Goal: Transaction & Acquisition: Purchase product/service

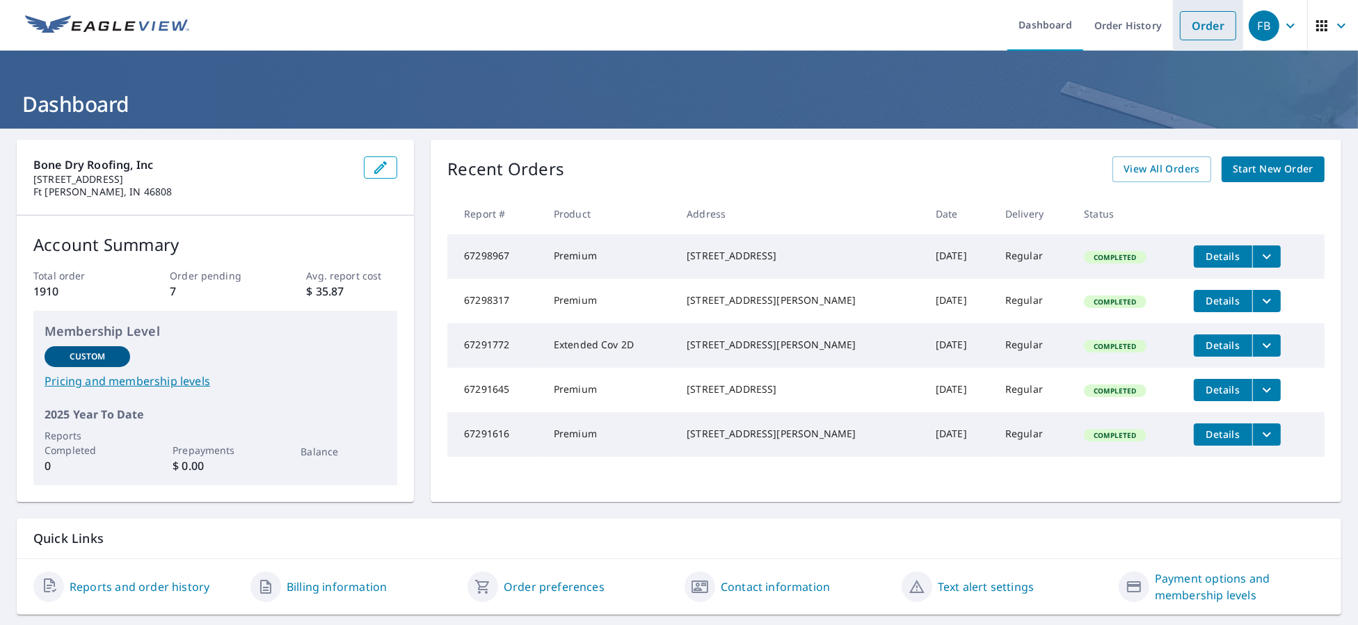
click at [1206, 29] on link "Order" at bounding box center [1208, 25] width 56 height 29
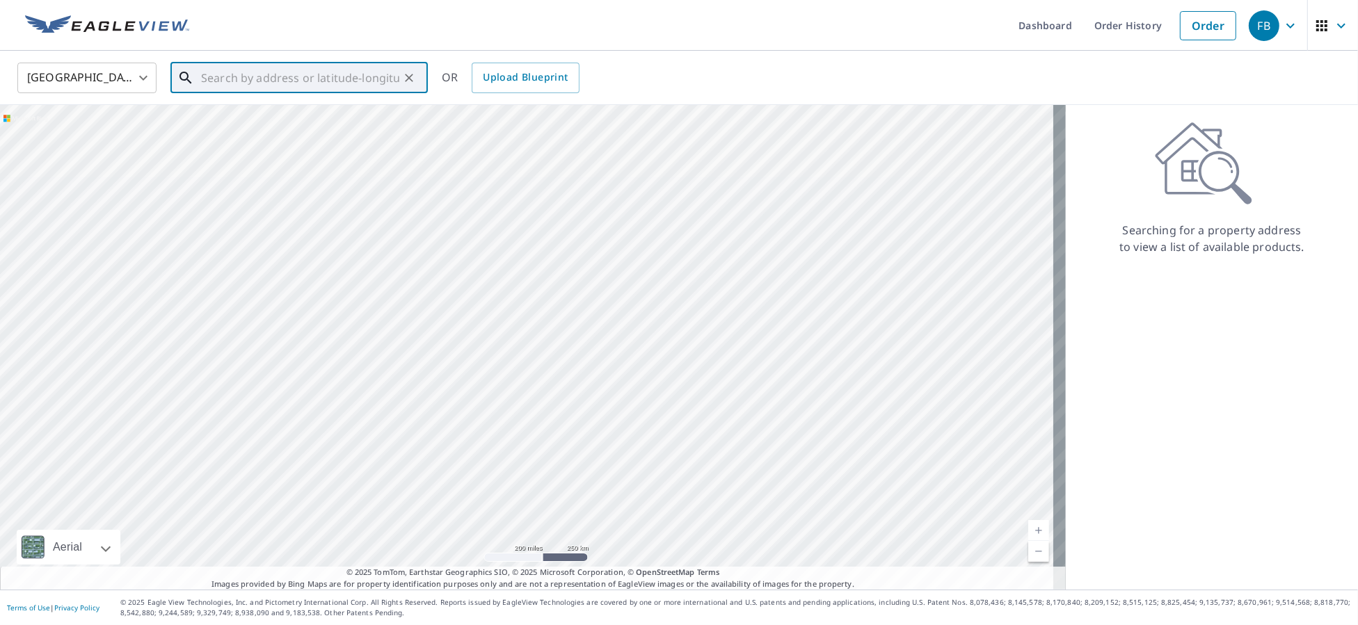
paste input "[STREET_ADDRESS][PERSON_NAME]"
click at [271, 130] on p "[GEOGRAPHIC_DATA], IN 46750" at bounding box center [307, 134] width 218 height 14
type input "[STREET_ADDRESS][PERSON_NAME]"
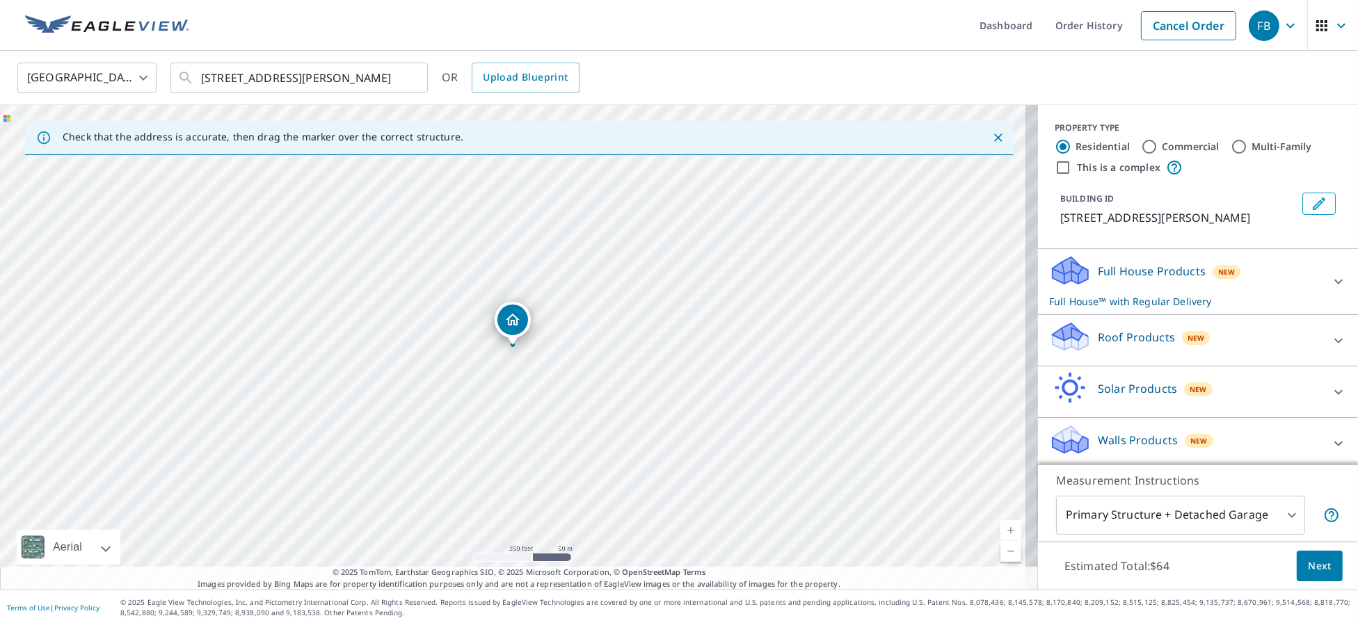
click at [1188, 349] on div "Roof Products New" at bounding box center [1185, 341] width 273 height 40
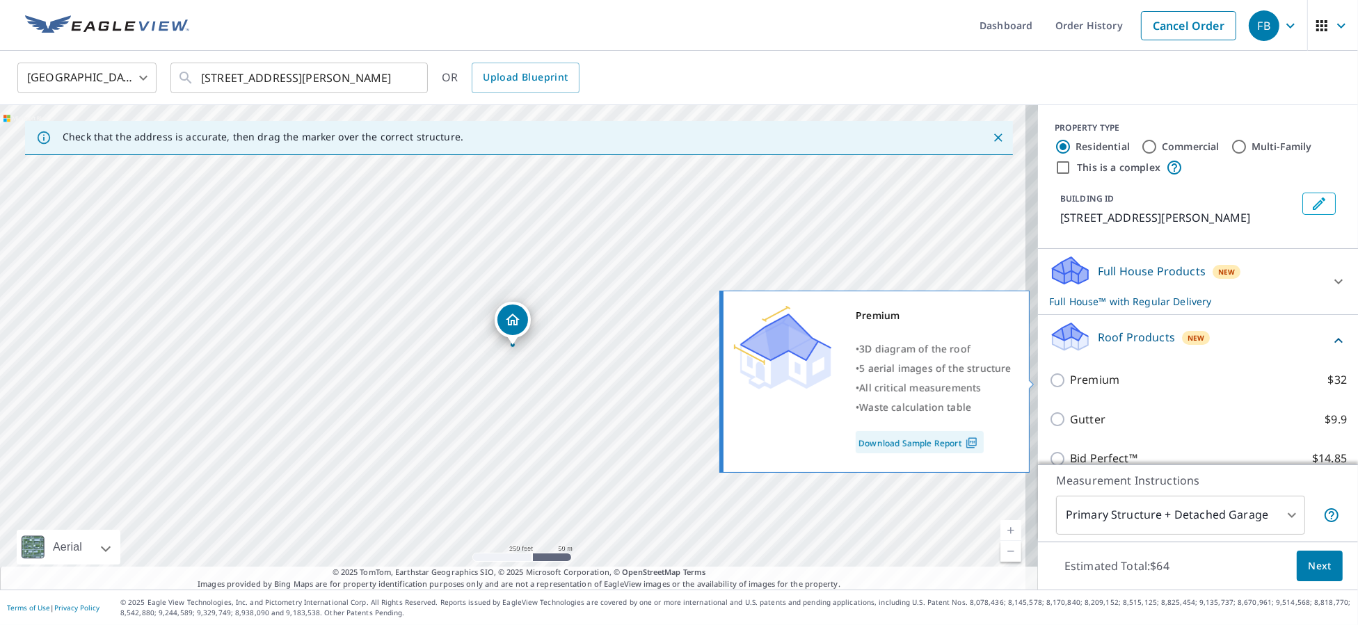
click at [1070, 376] on p "Premium" at bounding box center [1094, 380] width 49 height 17
click at [1064, 376] on input "Premium $32" at bounding box center [1059, 380] width 21 height 17
checkbox input "true"
checkbox input "false"
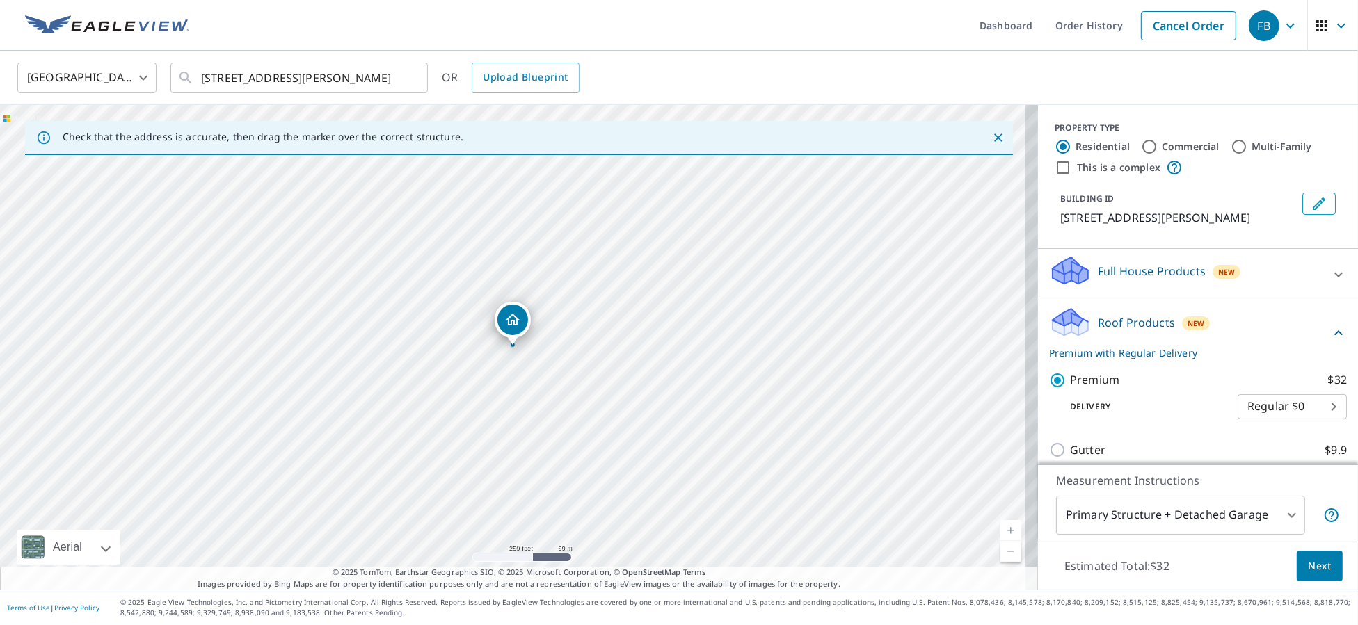
click at [1316, 569] on span "Next" at bounding box center [1320, 566] width 24 height 17
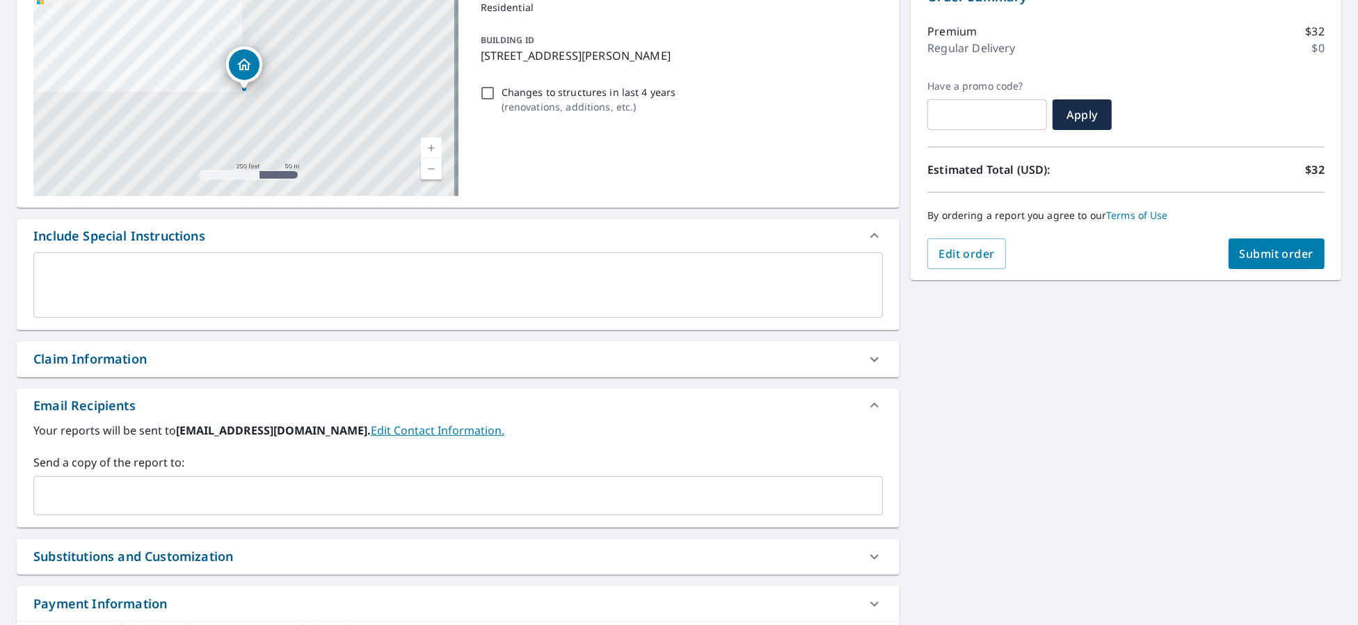
scroll to position [249, 0]
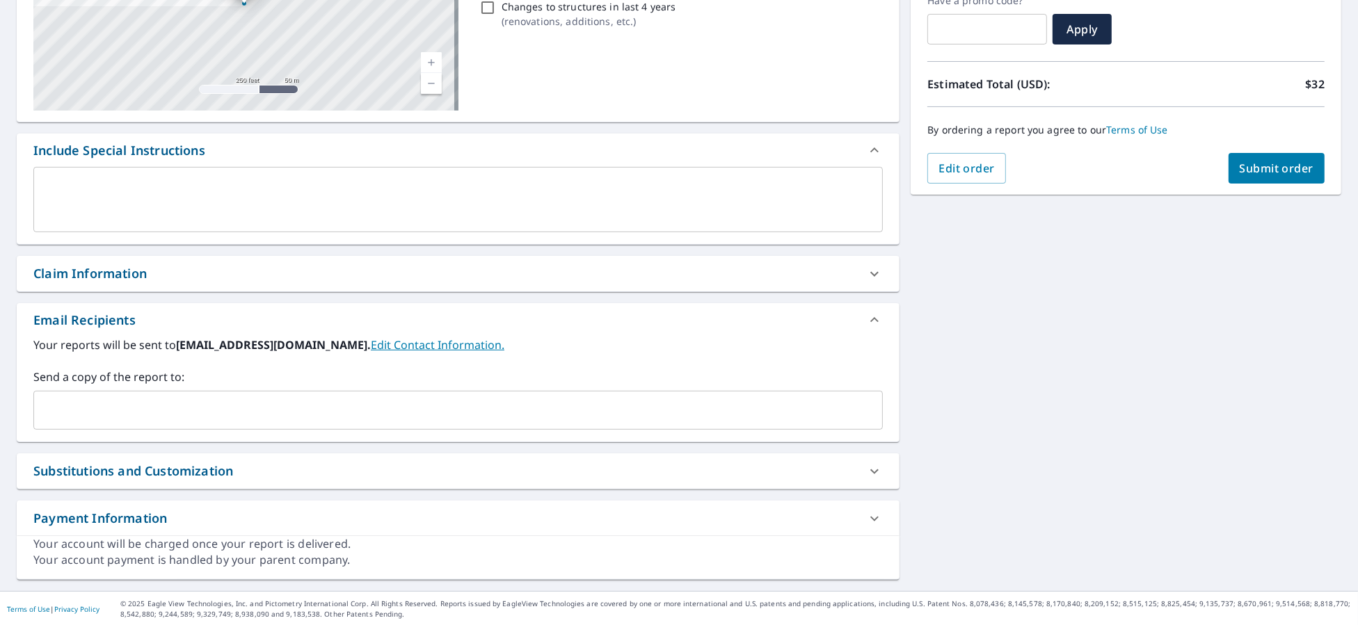
click at [147, 394] on div "​" at bounding box center [458, 410] width 850 height 39
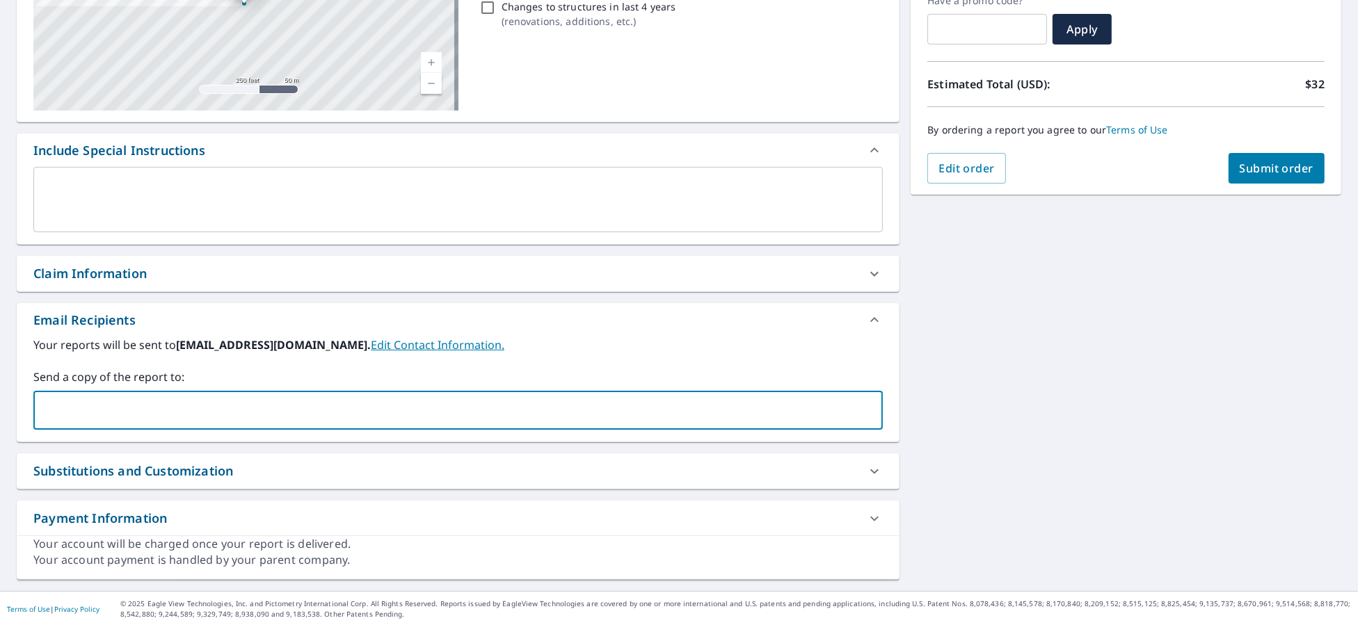
click at [177, 417] on input "text" at bounding box center [448, 410] width 816 height 26
type input "[PERSON_NAME][EMAIL_ADDRESS][PERSON_NAME][DOMAIN_NAME]"
checkbox input "true"
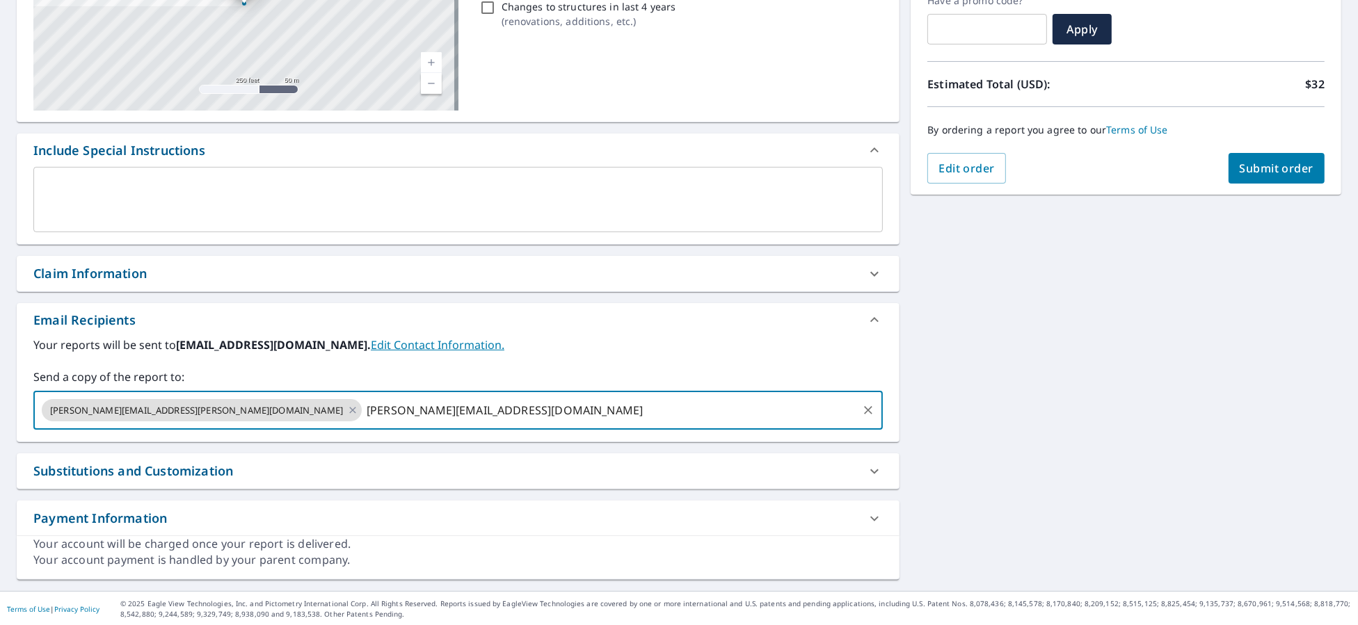
type input "[PERSON_NAME][EMAIL_ADDRESS][DOMAIN_NAME]"
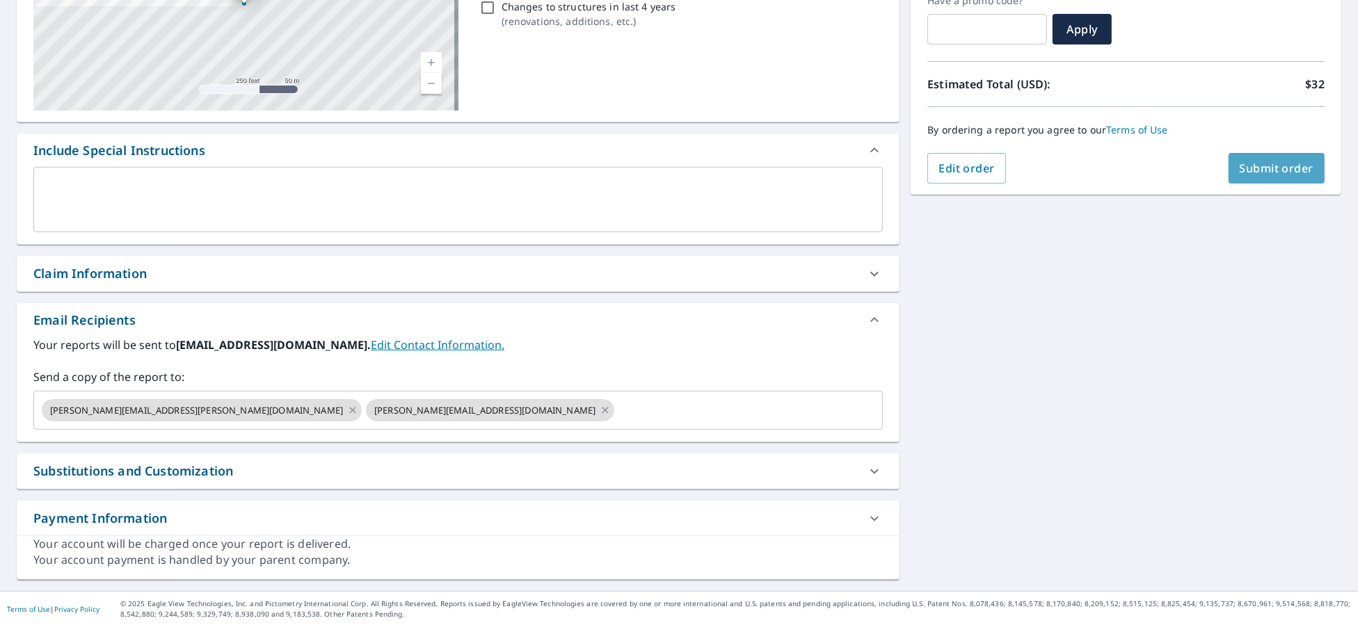
click at [1265, 169] on span "Submit order" at bounding box center [1277, 168] width 74 height 15
checkbox input "true"
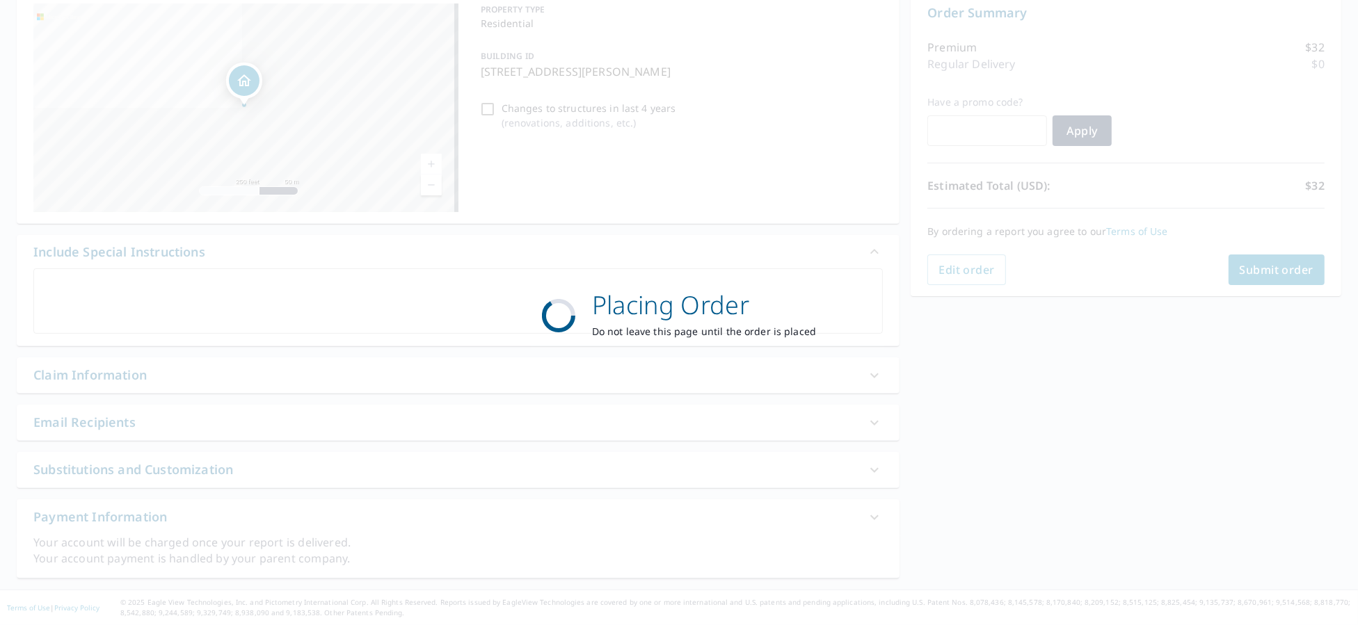
scroll to position [147, 0]
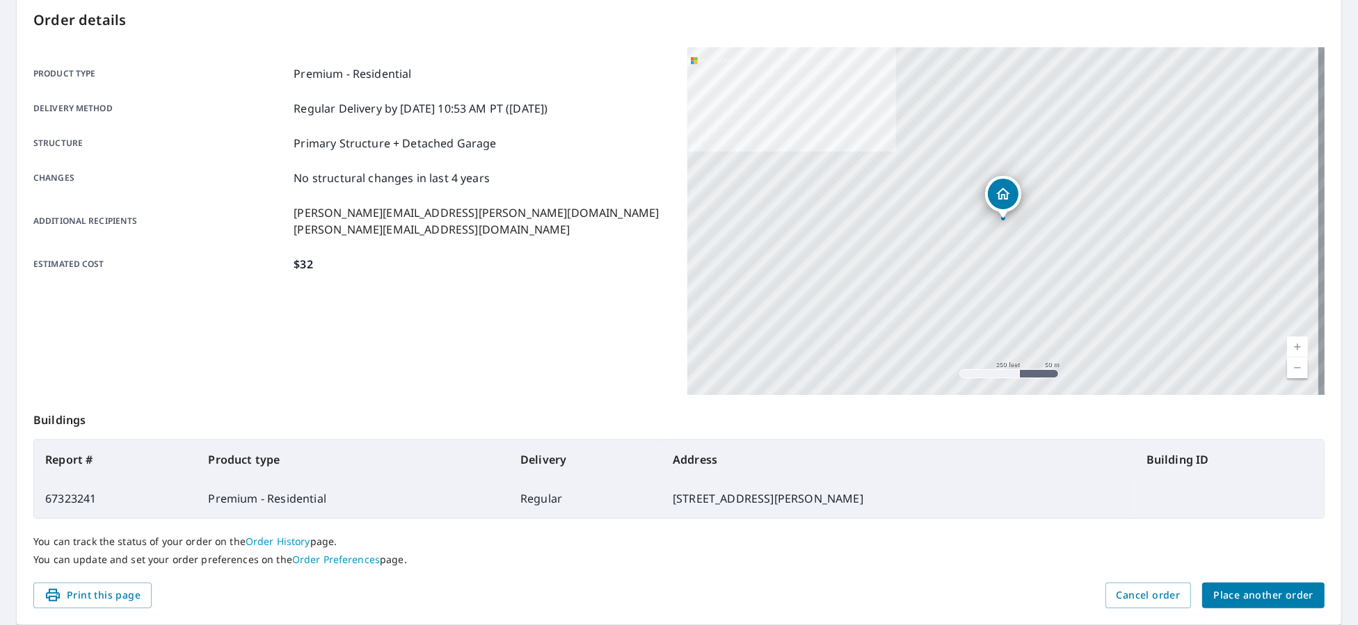
click at [1282, 600] on span "Place another order" at bounding box center [1263, 595] width 100 height 17
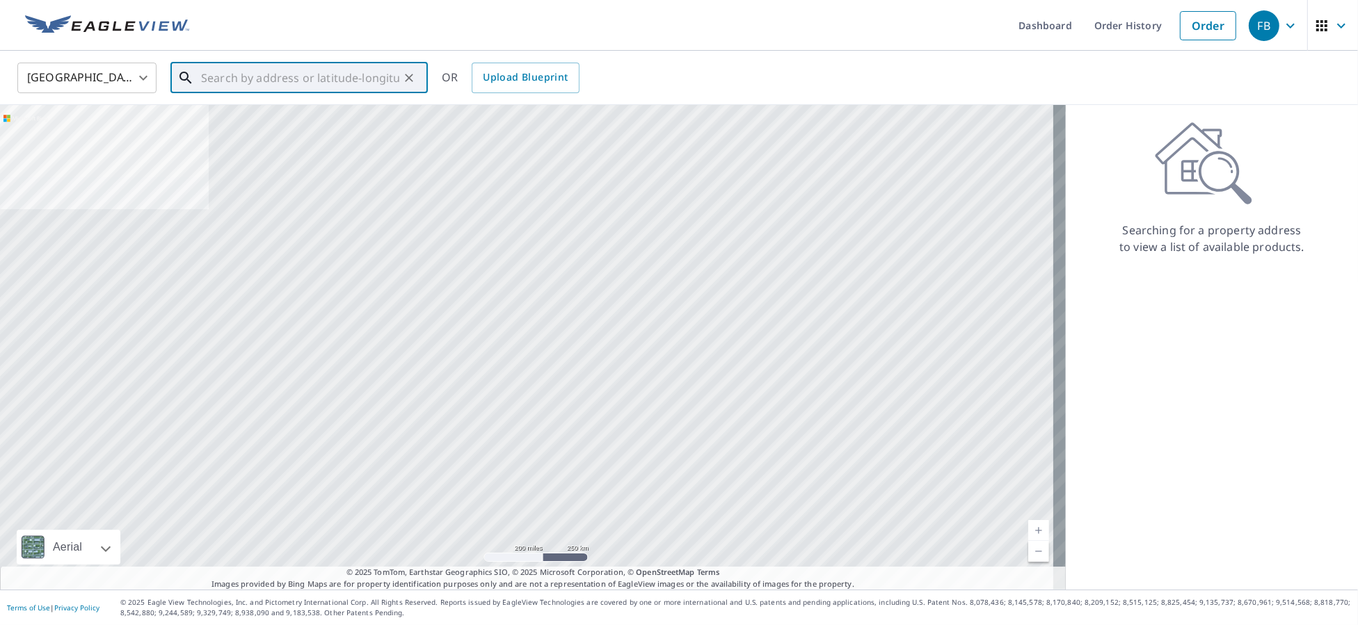
click at [289, 81] on input "text" at bounding box center [300, 77] width 198 height 39
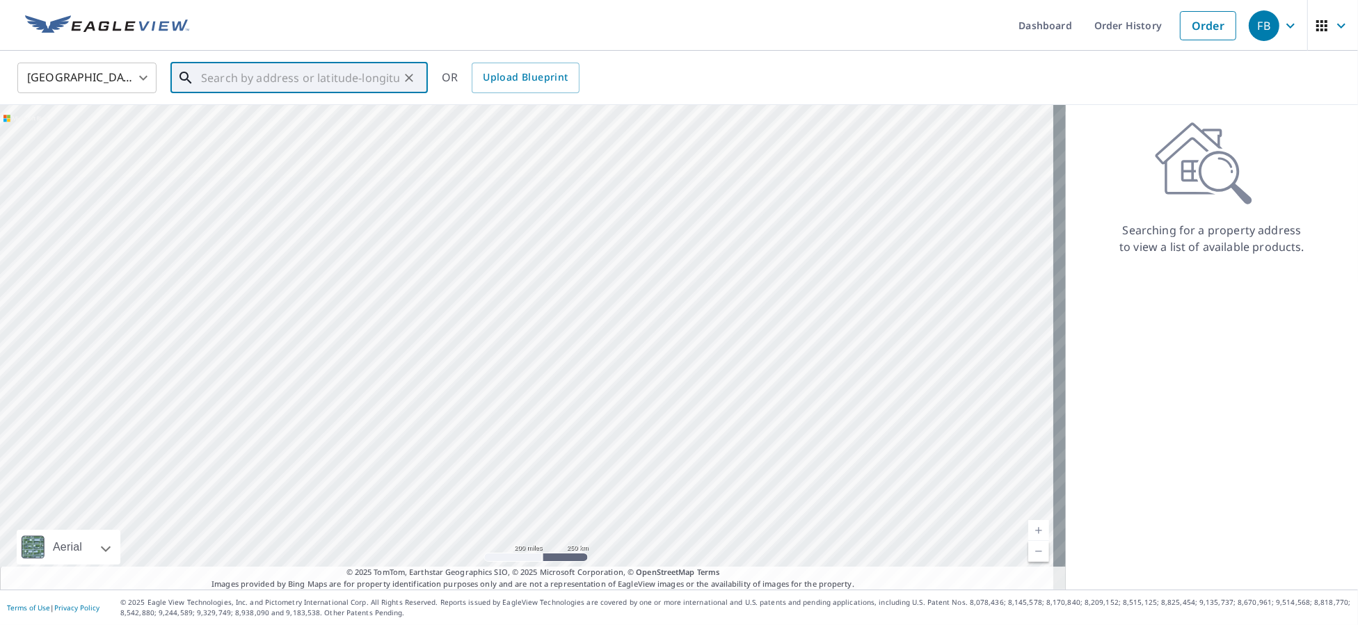
paste input "[STREET_ADDRESS][PERSON_NAME]"
click at [321, 118] on span "1716 W [GEOGRAPHIC_DATA] Dr" at bounding box center [307, 118] width 218 height 17
type input "[STREET_ADDRESS][PERSON_NAME]"
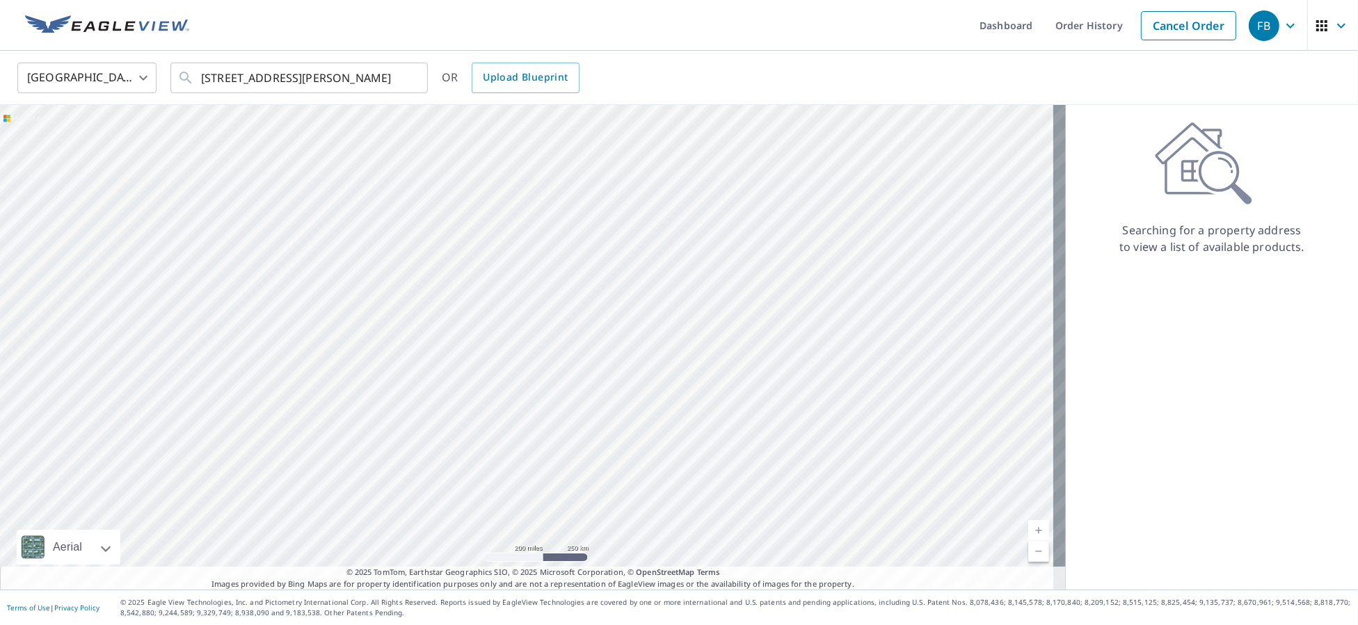
scroll to position [0, 0]
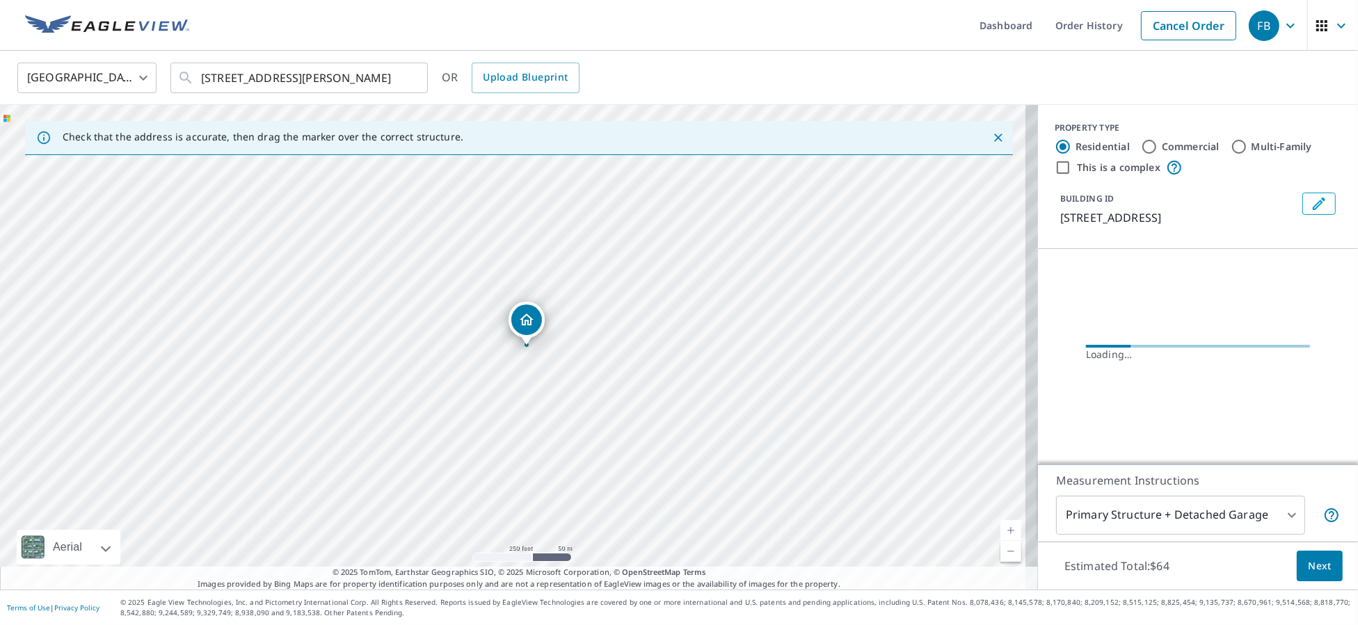
click at [1308, 567] on span "Next" at bounding box center [1320, 566] width 24 height 17
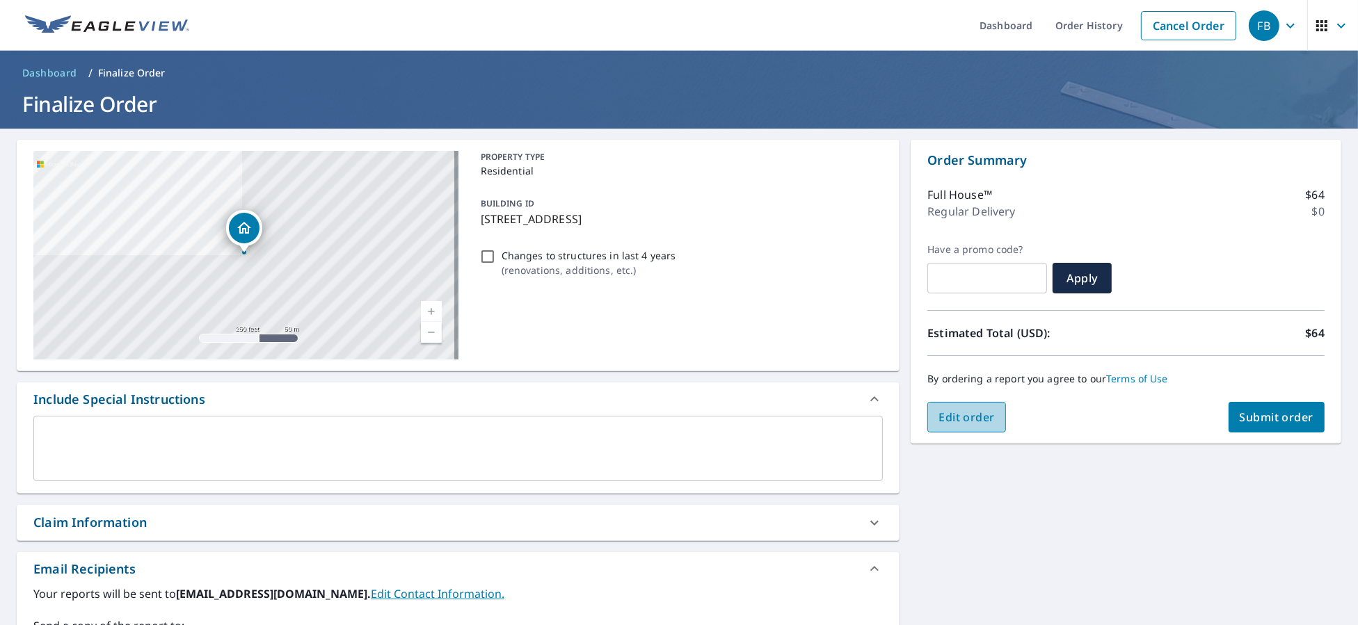
click at [958, 420] on span "Edit order" at bounding box center [967, 417] width 56 height 15
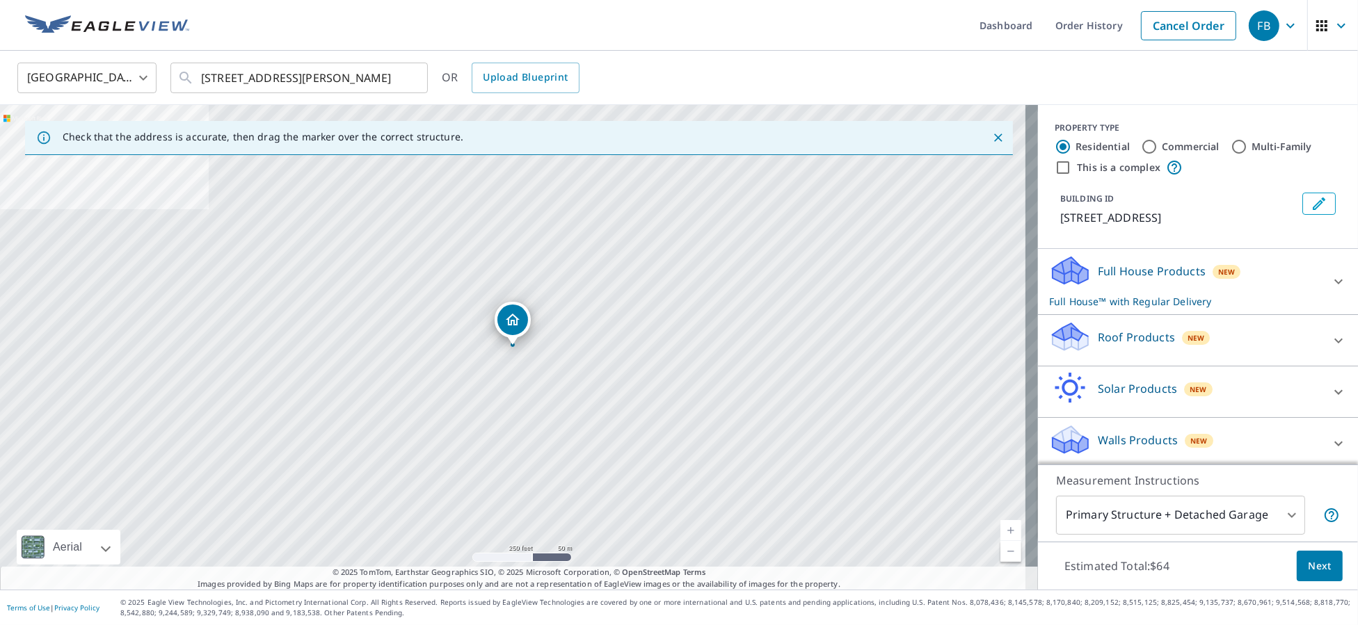
click at [1165, 341] on div "Roof Products New" at bounding box center [1185, 341] width 273 height 40
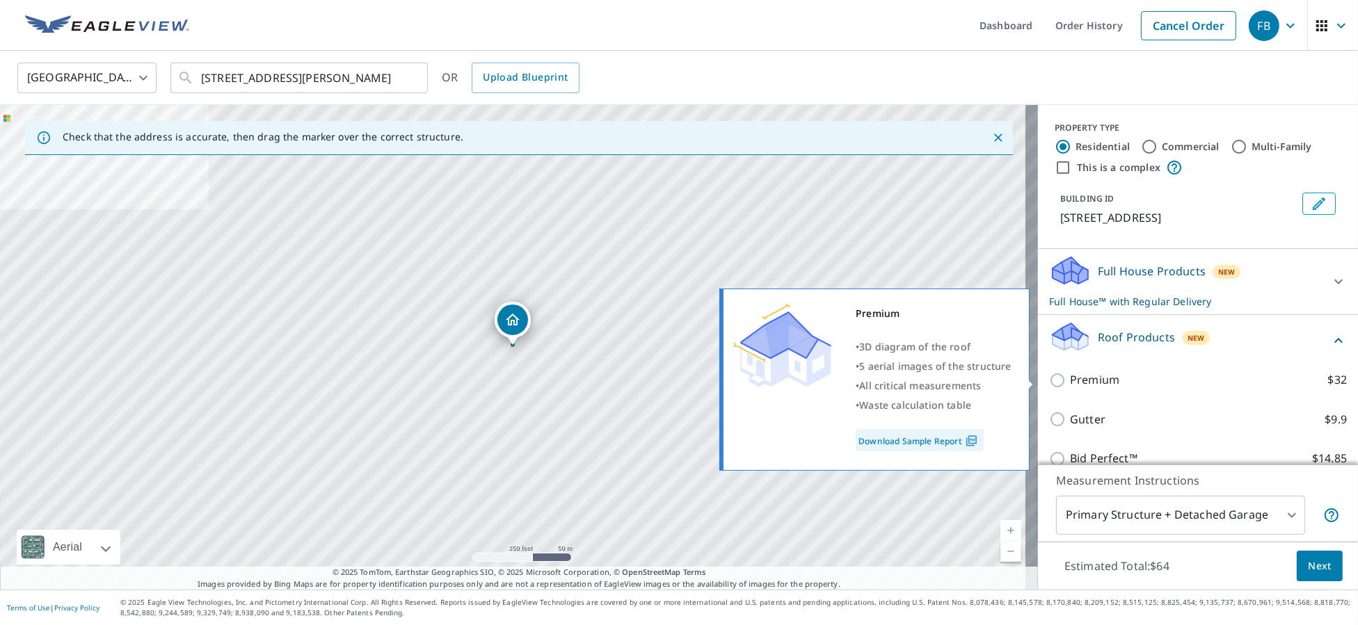
click at [1077, 378] on p "Premium" at bounding box center [1094, 380] width 49 height 17
click at [1070, 378] on input "Premium $32" at bounding box center [1059, 380] width 21 height 17
checkbox input "true"
checkbox input "false"
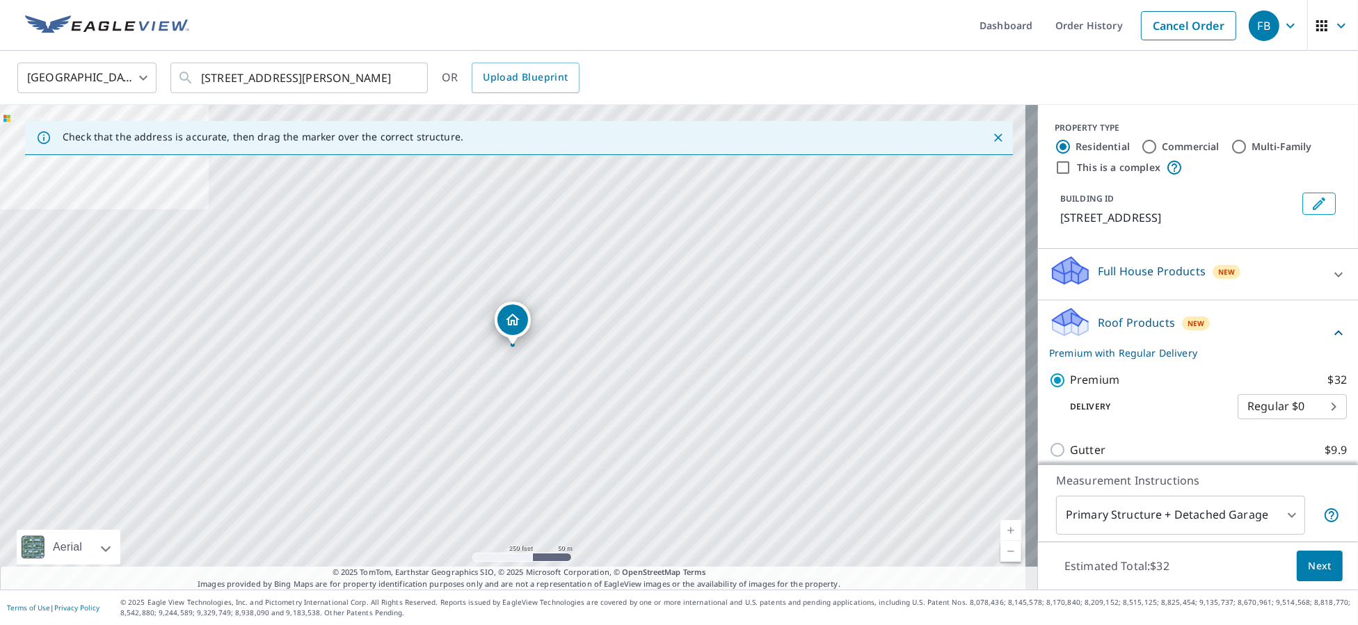
click at [1325, 571] on button "Next" at bounding box center [1320, 566] width 46 height 31
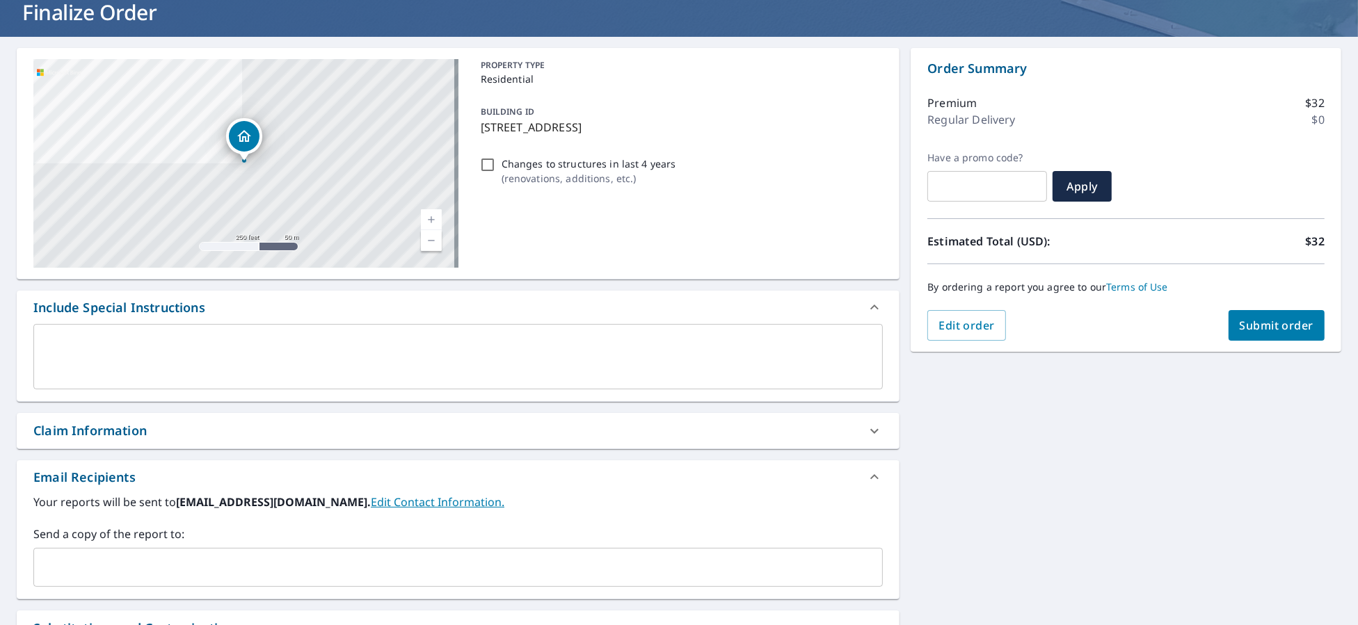
scroll to position [249, 0]
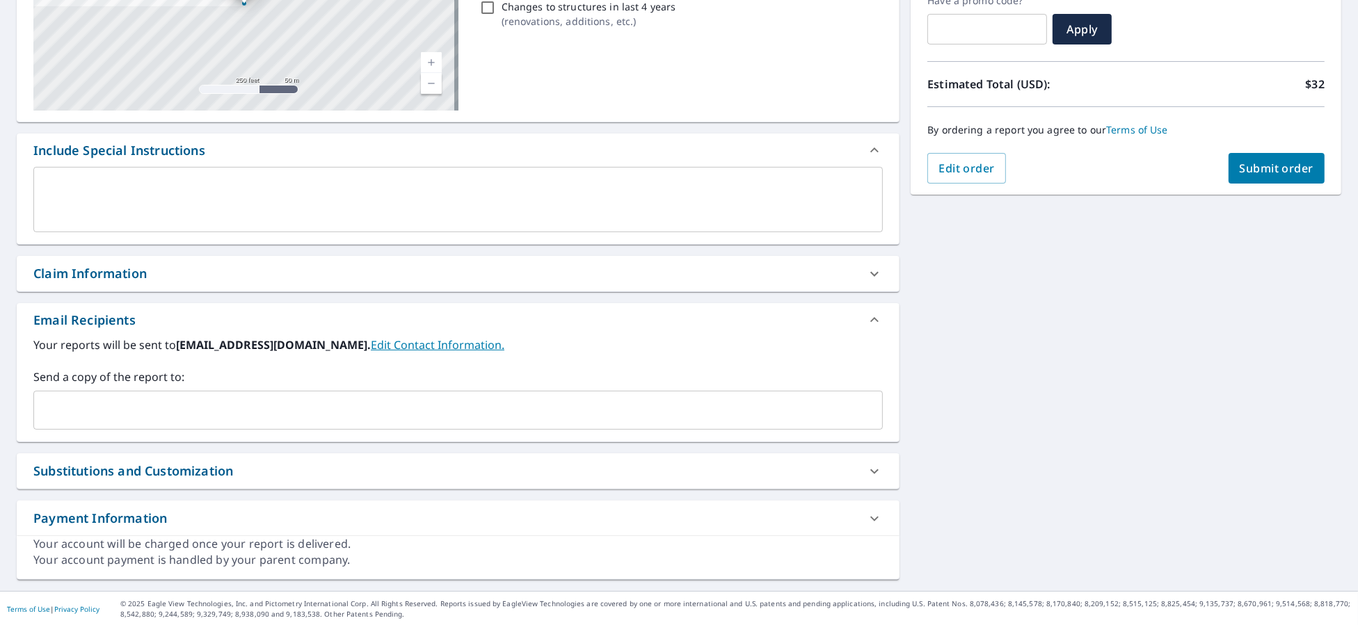
click at [85, 392] on div "​" at bounding box center [458, 410] width 850 height 39
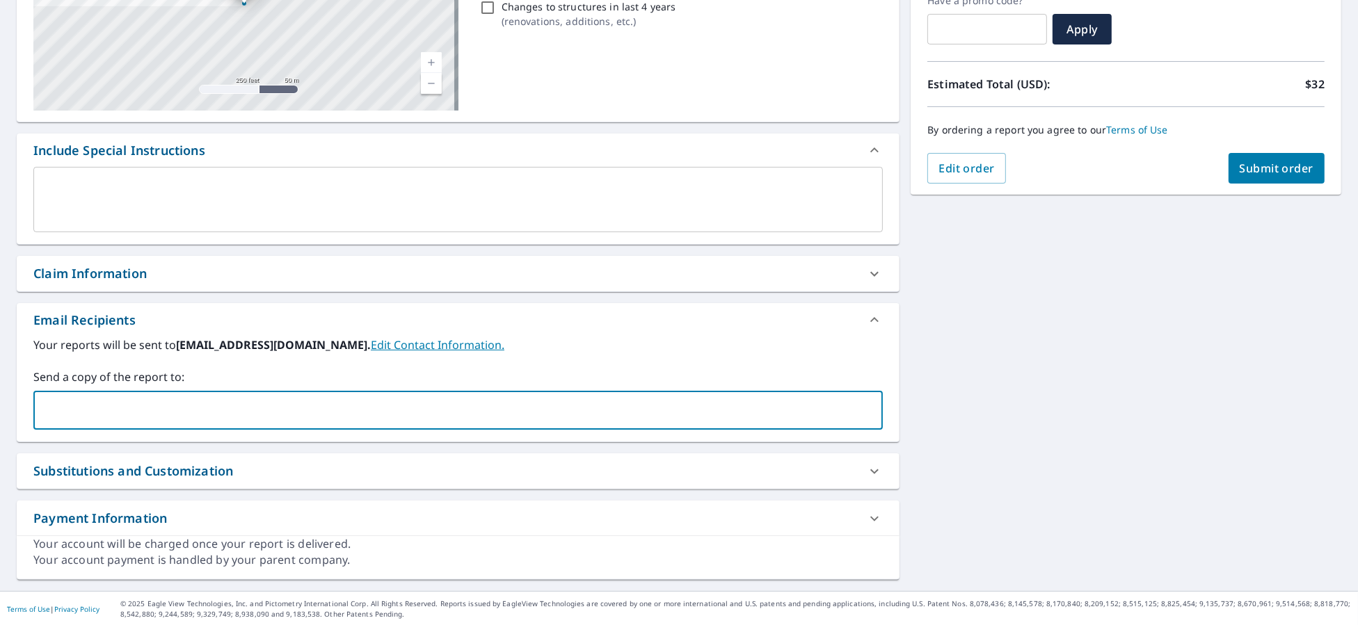
click at [112, 421] on input "text" at bounding box center [448, 410] width 816 height 26
type input "[PERSON_NAME][EMAIL_ADDRESS][PERSON_NAME][DOMAIN_NAME]"
checkbox input "true"
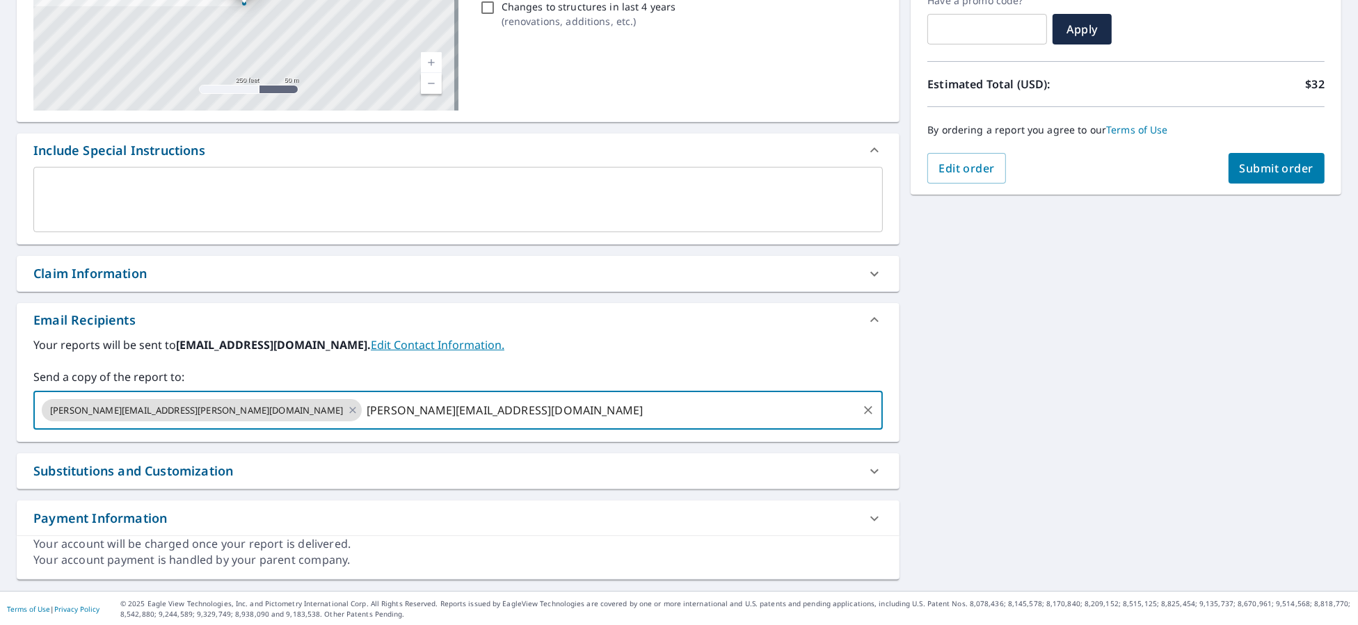
type input "[PERSON_NAME][EMAIL_ADDRESS][DOMAIN_NAME]"
click at [1232, 154] on button "Submit order" at bounding box center [1277, 168] width 97 height 31
checkbox input "true"
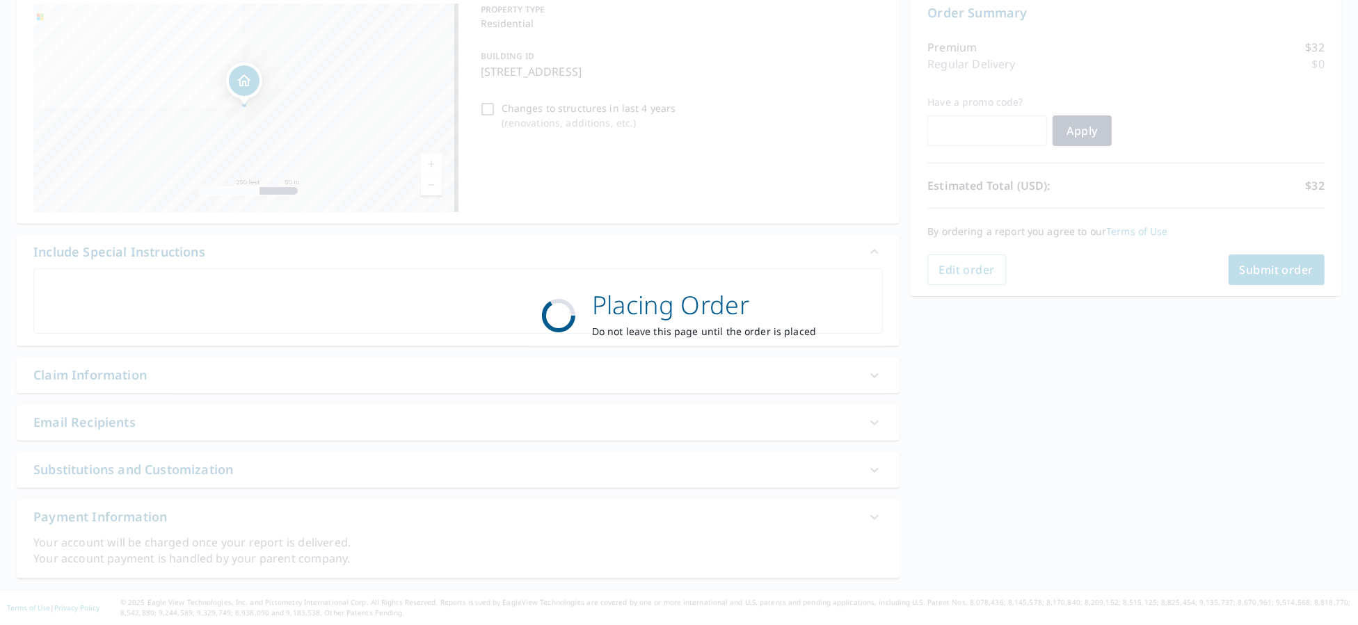
scroll to position [147, 0]
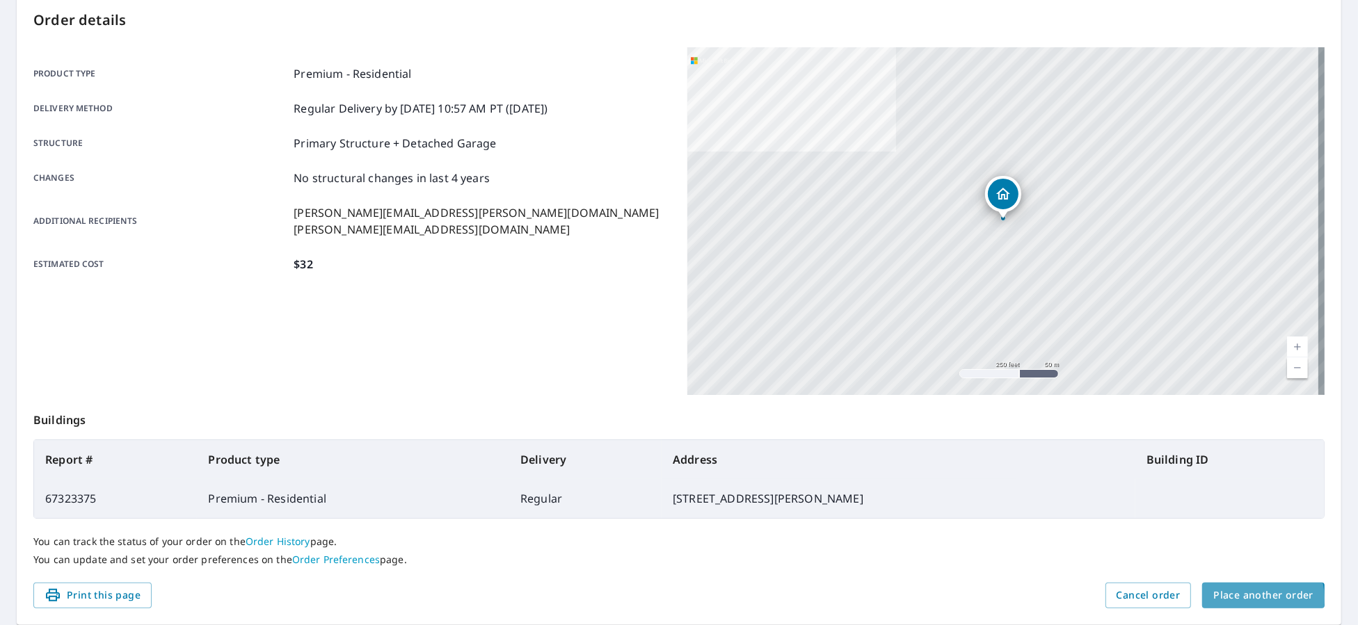
click at [1250, 598] on span "Place another order" at bounding box center [1263, 595] width 100 height 17
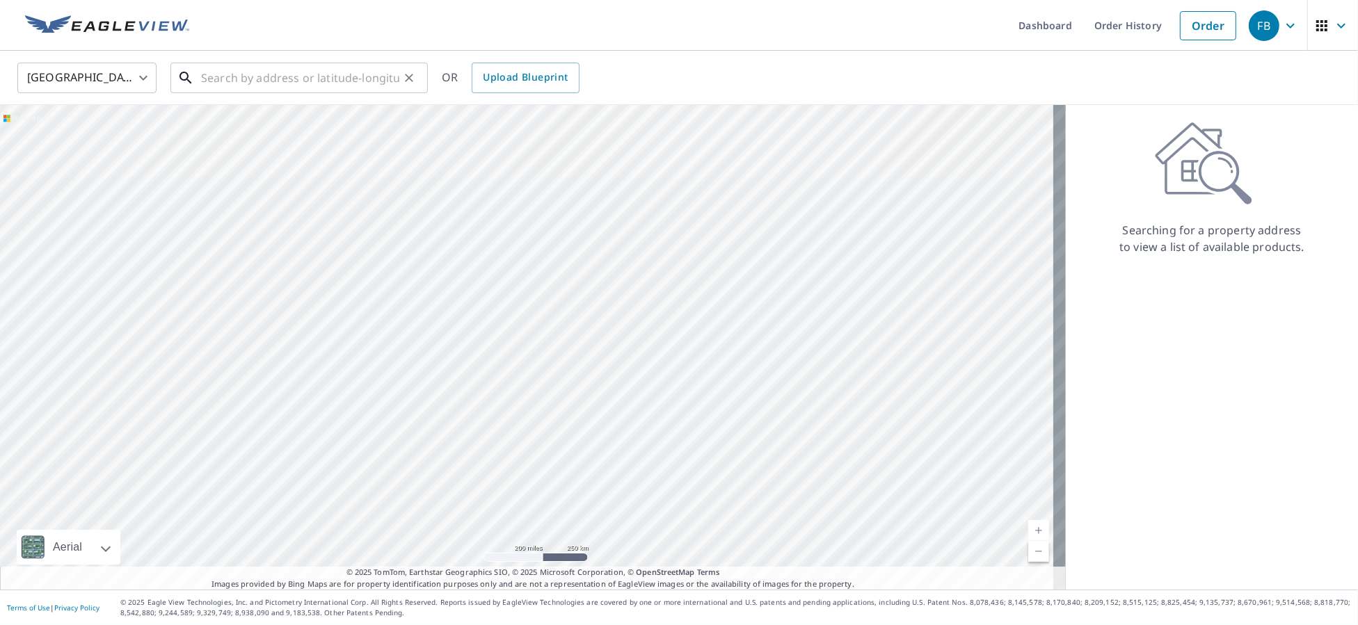
click at [321, 73] on input "text" at bounding box center [300, 77] width 198 height 39
paste input "[STREET_ADDRESS][PERSON_NAME]"
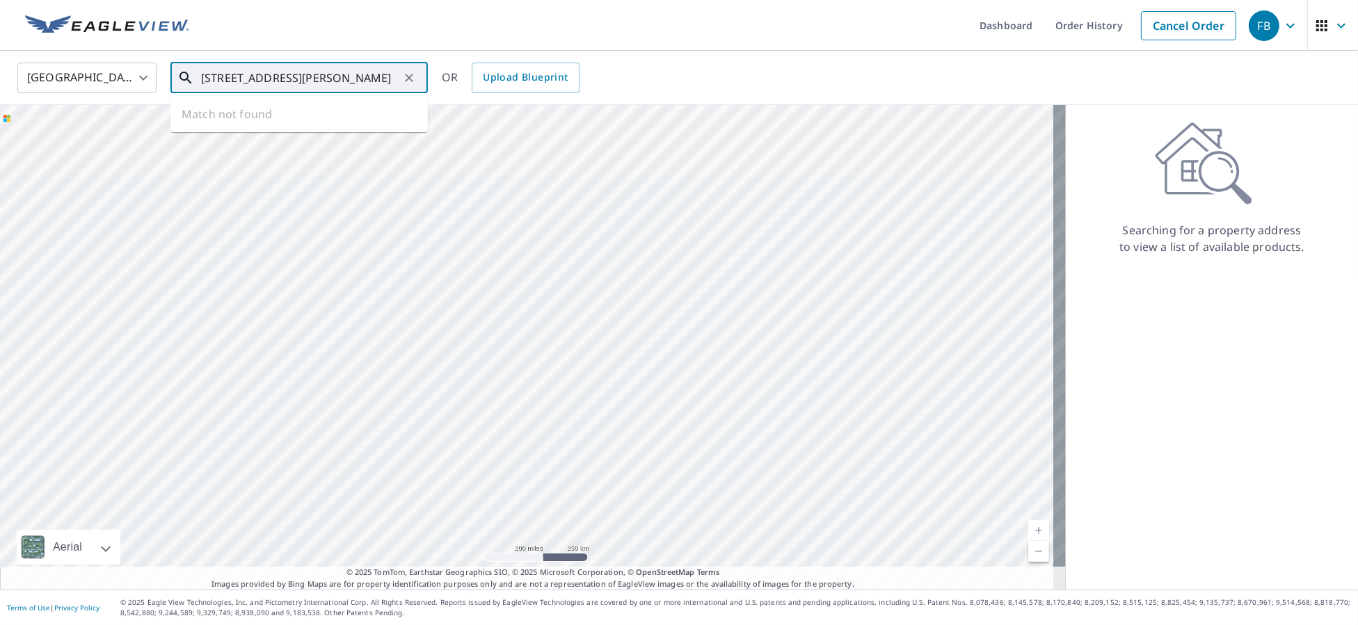
scroll to position [0, 38]
click at [254, 131] on p "[GEOGRAPHIC_DATA][PERSON_NAME], IN 46815" at bounding box center [307, 141] width 218 height 28
type input "[STREET_ADDRESS][PERSON_NAME]"
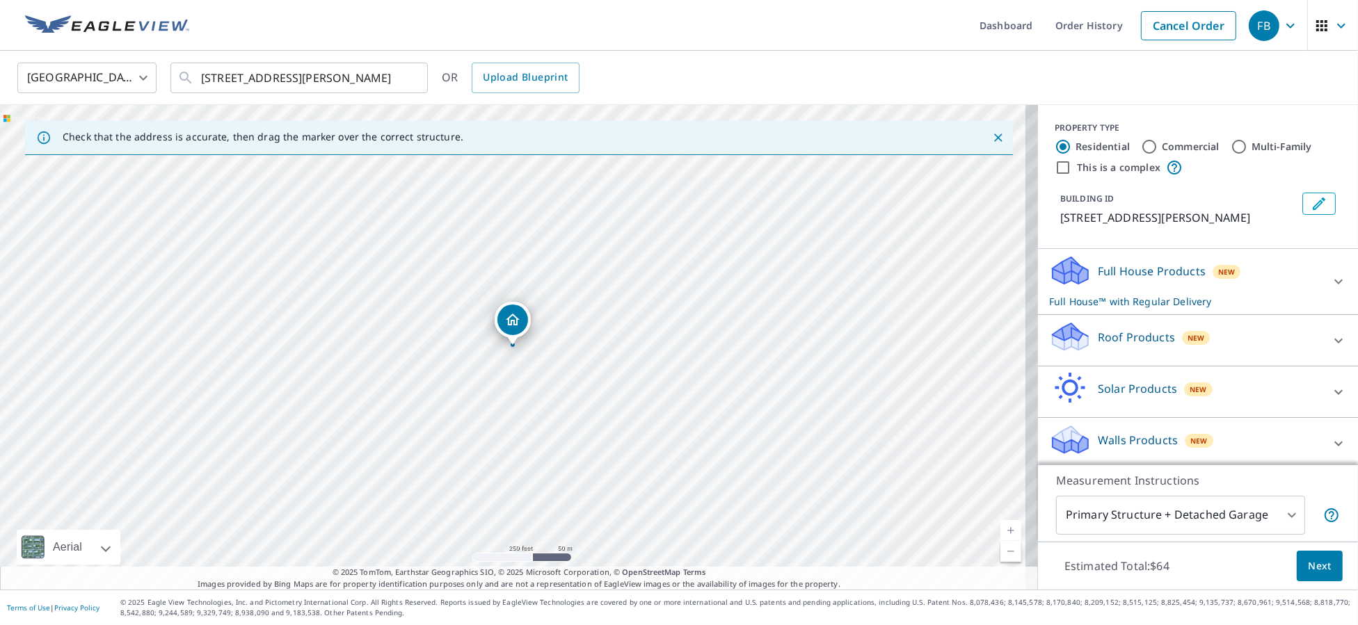
click at [1198, 356] on div "Roof Products New" at bounding box center [1185, 341] width 273 height 40
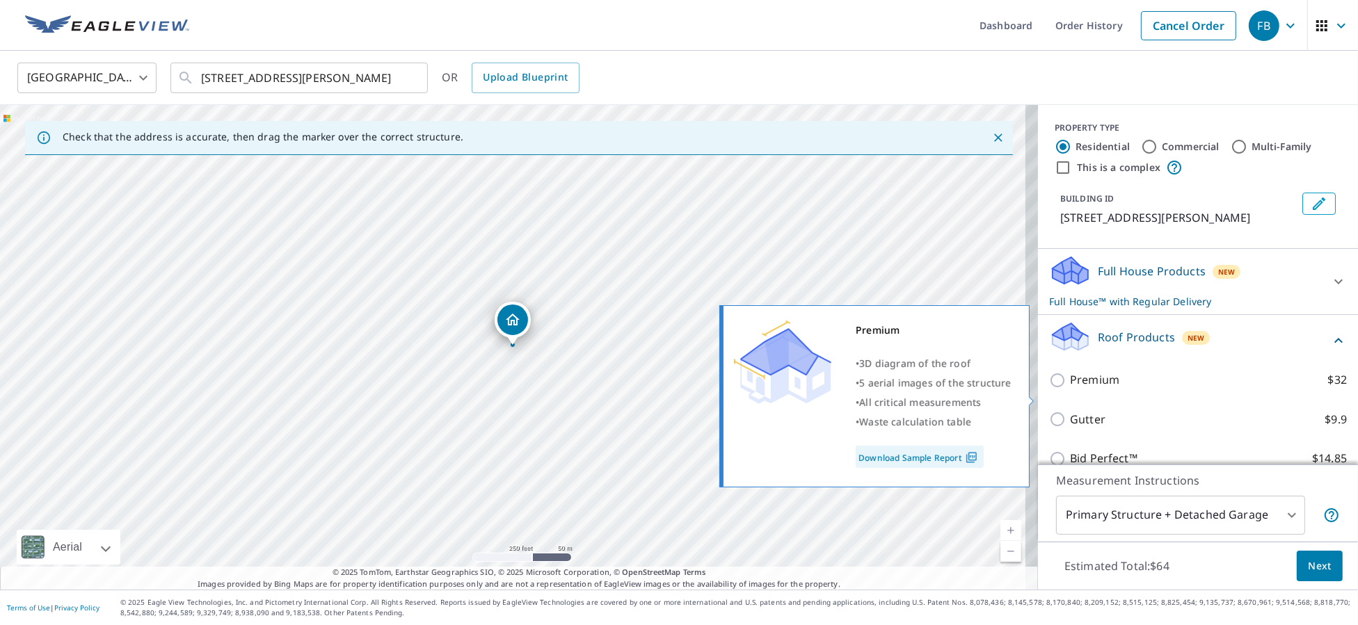
click at [1070, 389] on p "Premium" at bounding box center [1094, 380] width 49 height 17
click at [1064, 389] on input "Premium $32" at bounding box center [1059, 380] width 21 height 17
checkbox input "true"
checkbox input "false"
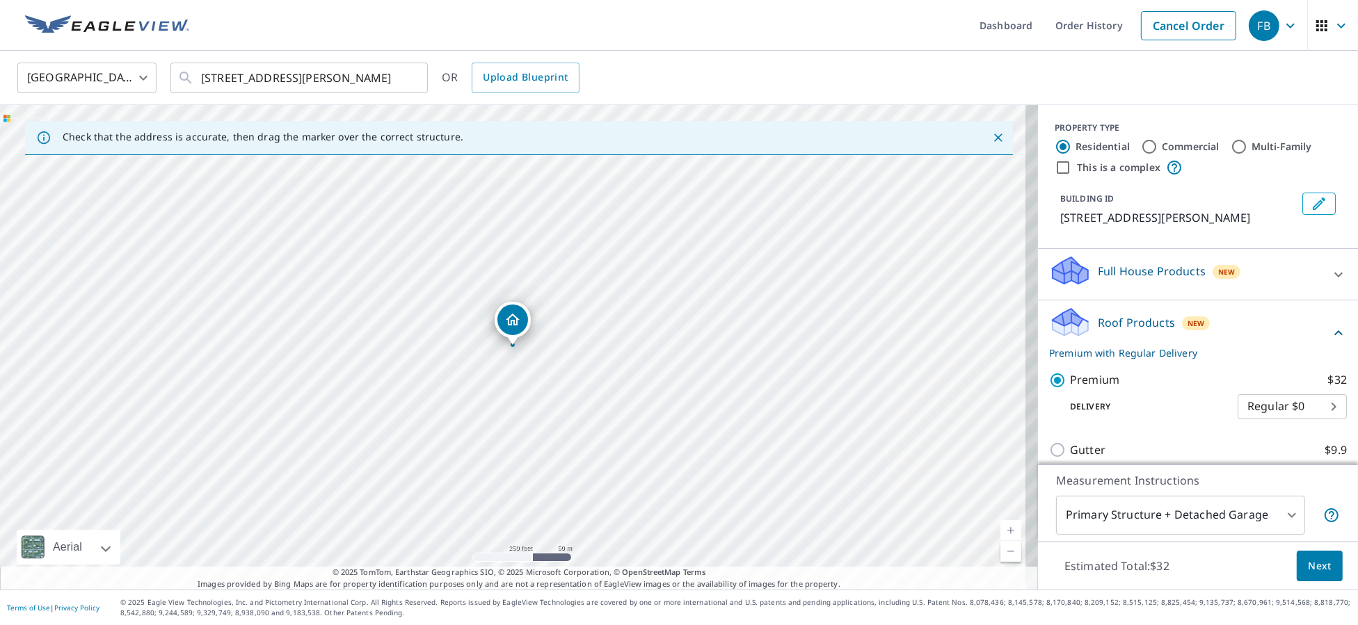
click at [1316, 568] on span "Next" at bounding box center [1320, 566] width 24 height 17
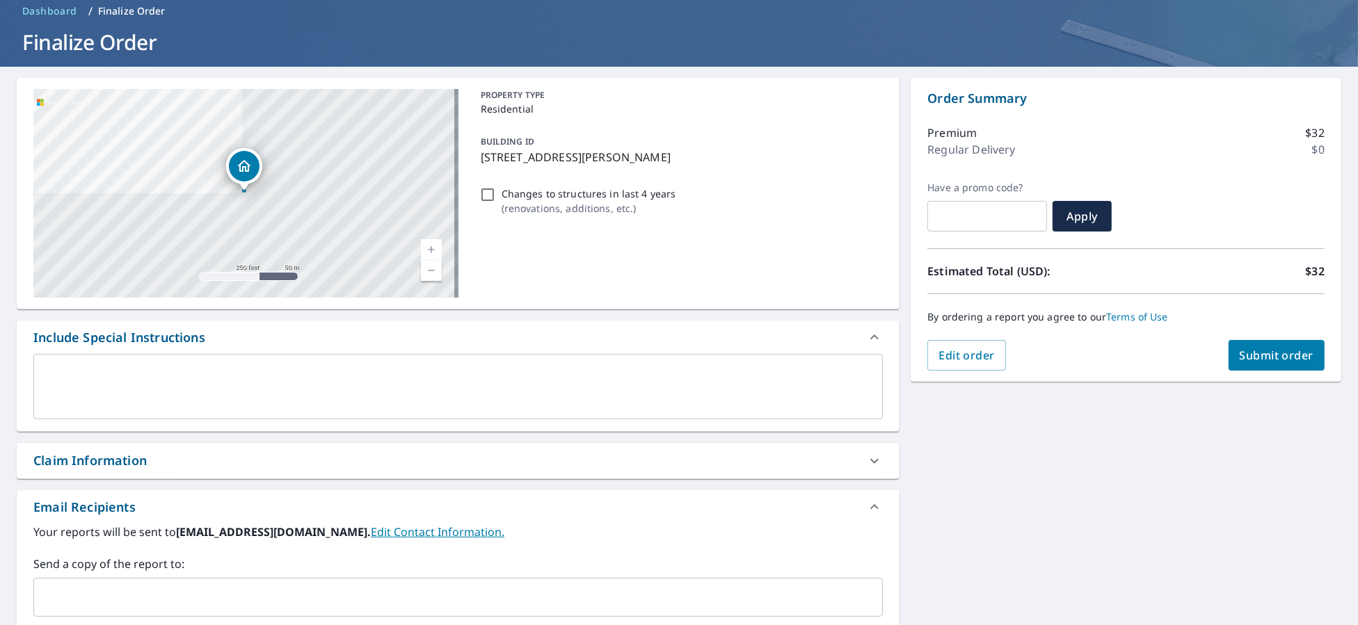
scroll to position [174, 0]
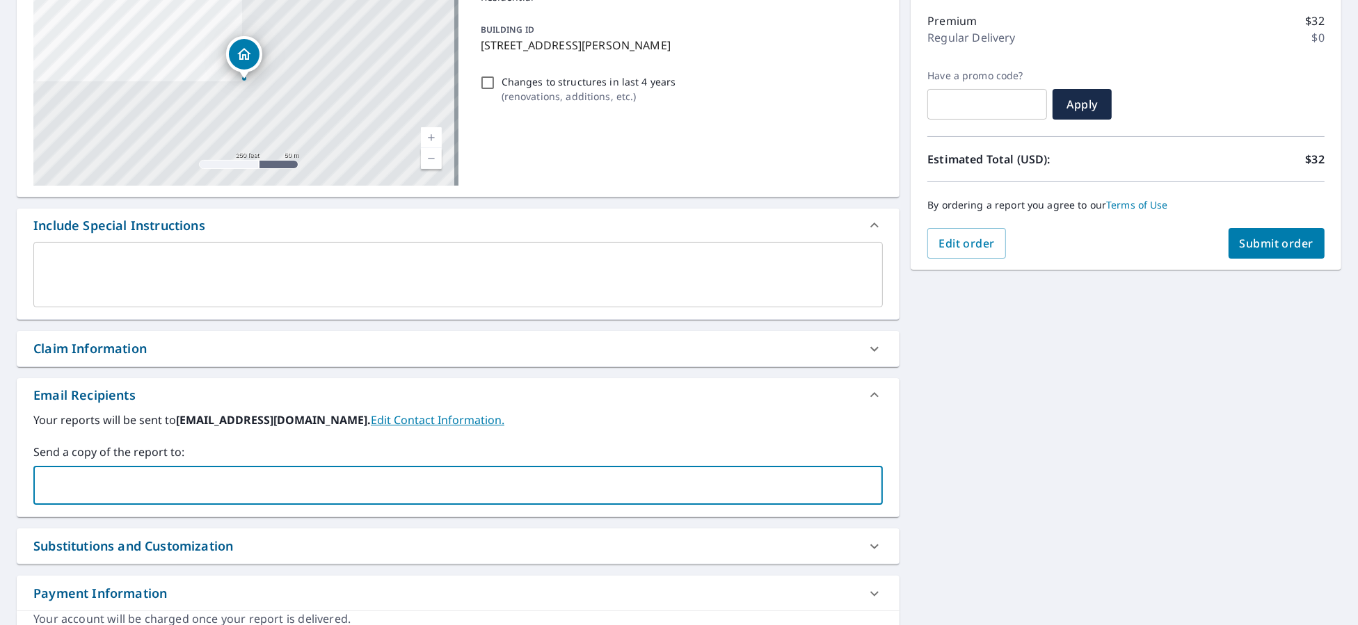
click at [119, 486] on input "text" at bounding box center [448, 485] width 816 height 26
type input "[PERSON_NAME][EMAIL_ADDRESS][PERSON_NAME][DOMAIN_NAME]"
checkbox input "true"
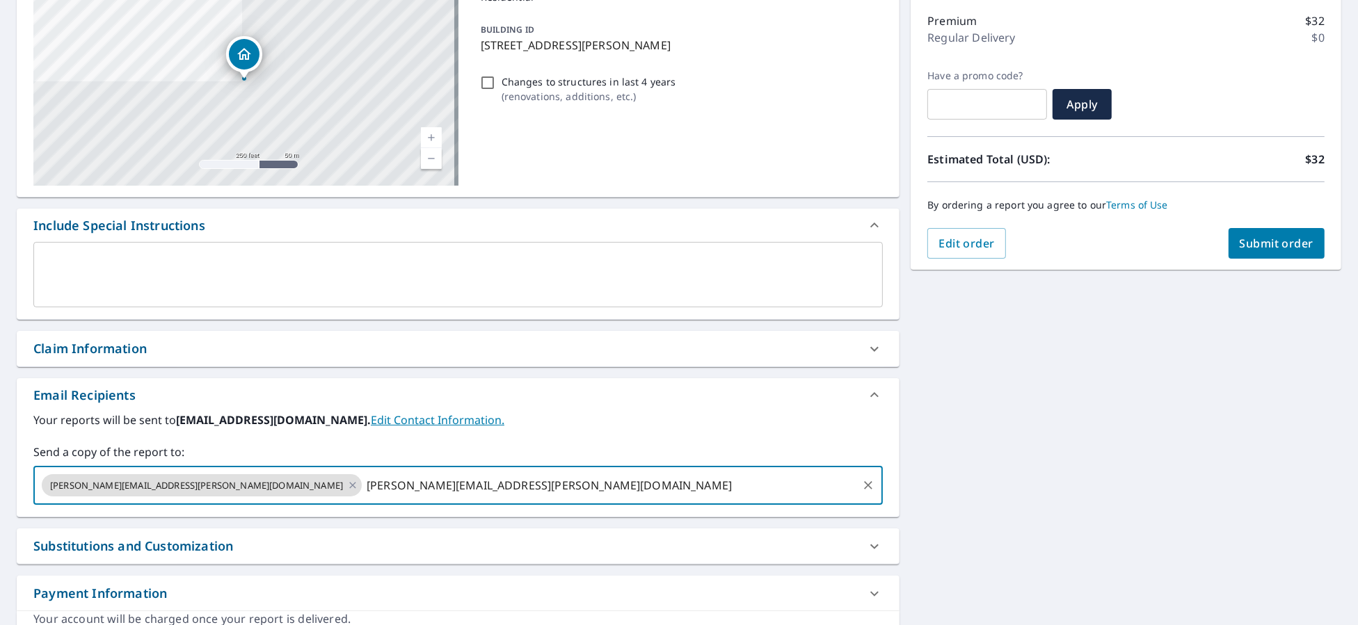
type input "[PERSON_NAME][EMAIL_ADDRESS][PERSON_NAME][DOMAIN_NAME]"
click at [1275, 239] on span "Submit order" at bounding box center [1277, 243] width 74 height 15
checkbox input "true"
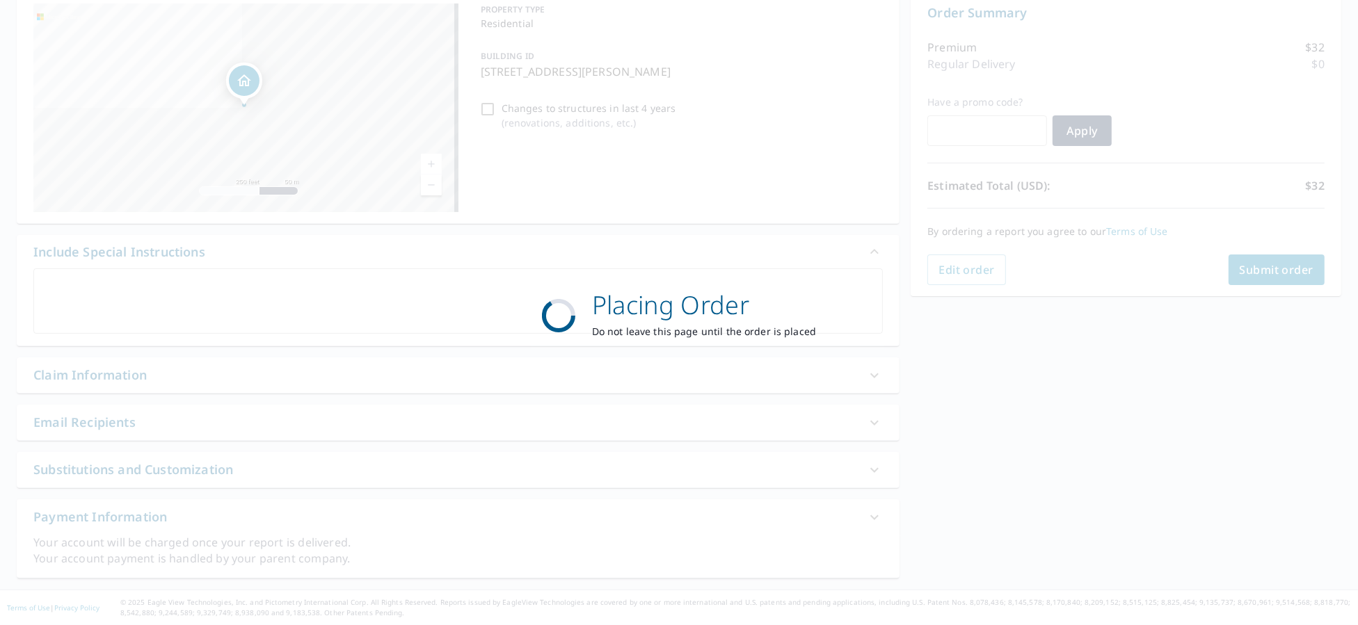
scroll to position [147, 0]
